Goal: Find specific page/section: Find specific page/section

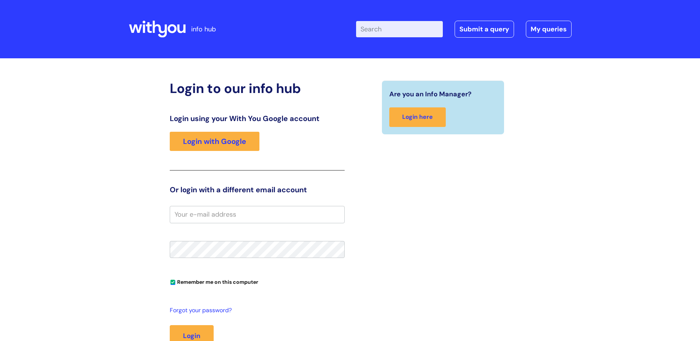
click at [171, 30] on icon at bounding box center [157, 29] width 57 height 18
click at [239, 143] on link "Login with Google" at bounding box center [215, 141] width 90 height 19
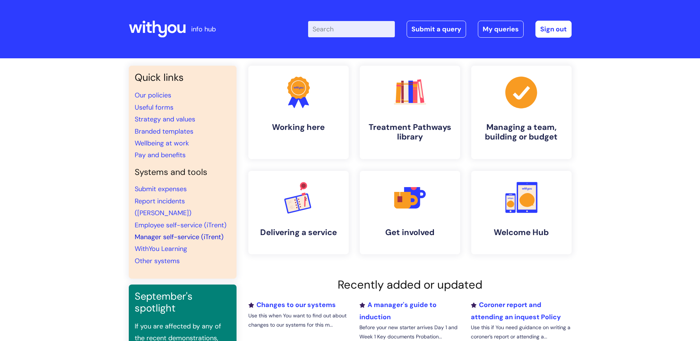
click at [180, 233] on link "Manager self-service (iTrent)" at bounding box center [179, 237] width 89 height 9
